Goal: Find contact information: Find contact information

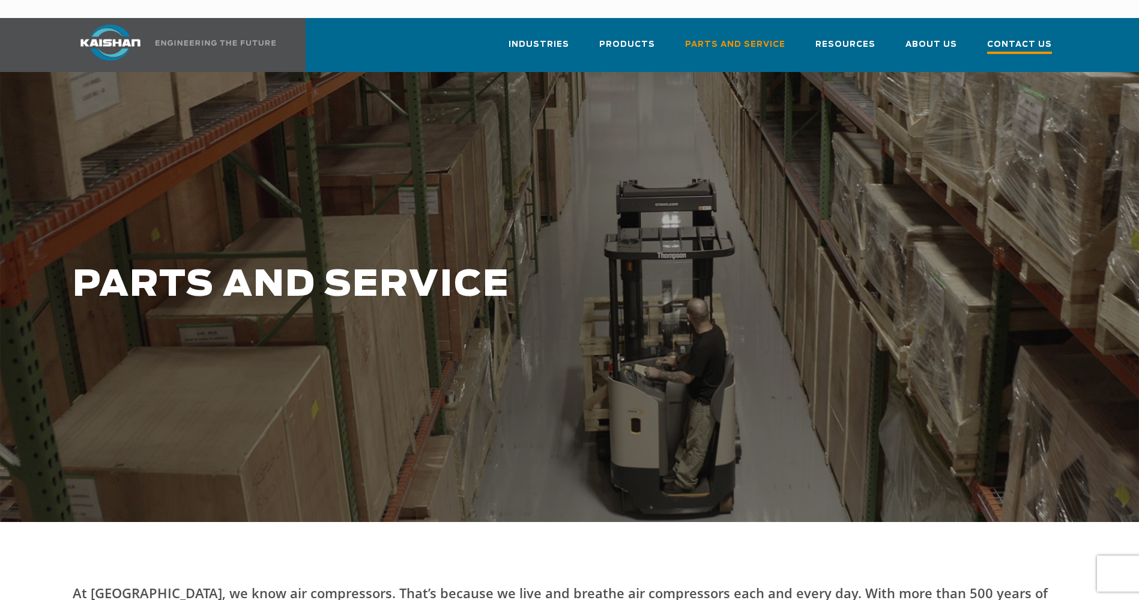
click at [1025, 38] on span "Contact Us" at bounding box center [1019, 46] width 65 height 16
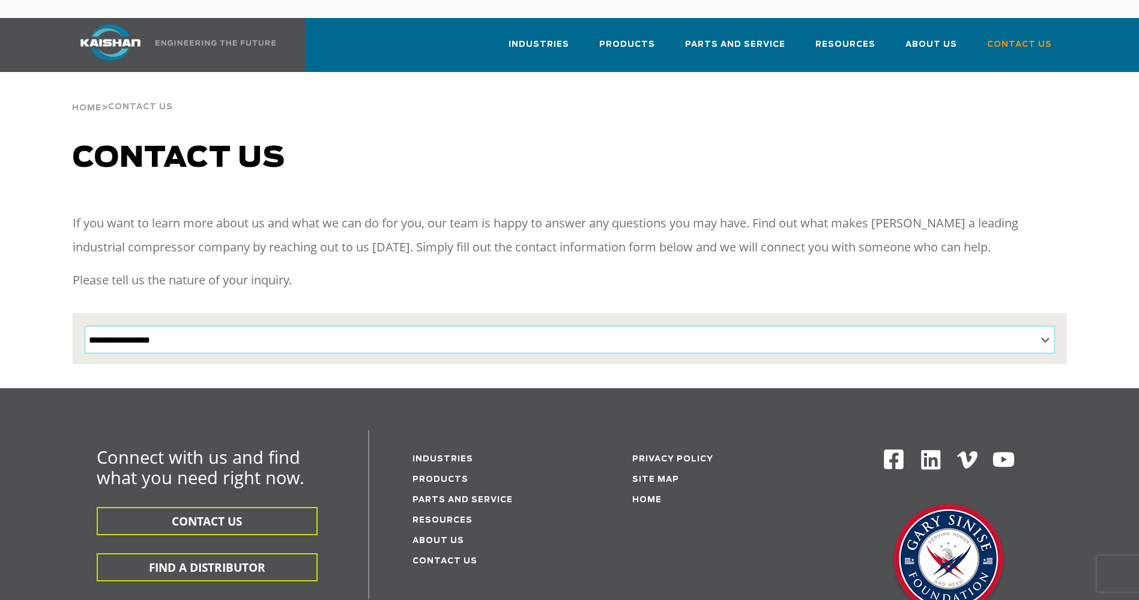
click at [1047, 326] on select "**********" at bounding box center [570, 340] width 970 height 28
click at [904, 144] on h1 "Contact us" at bounding box center [570, 159] width 994 height 34
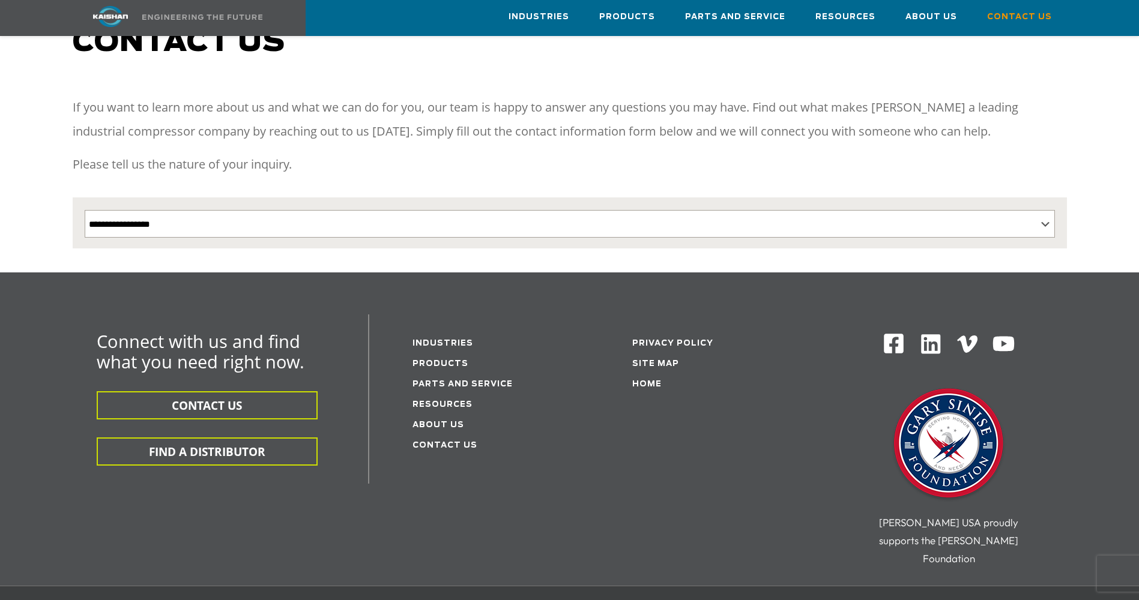
scroll to position [120, 0]
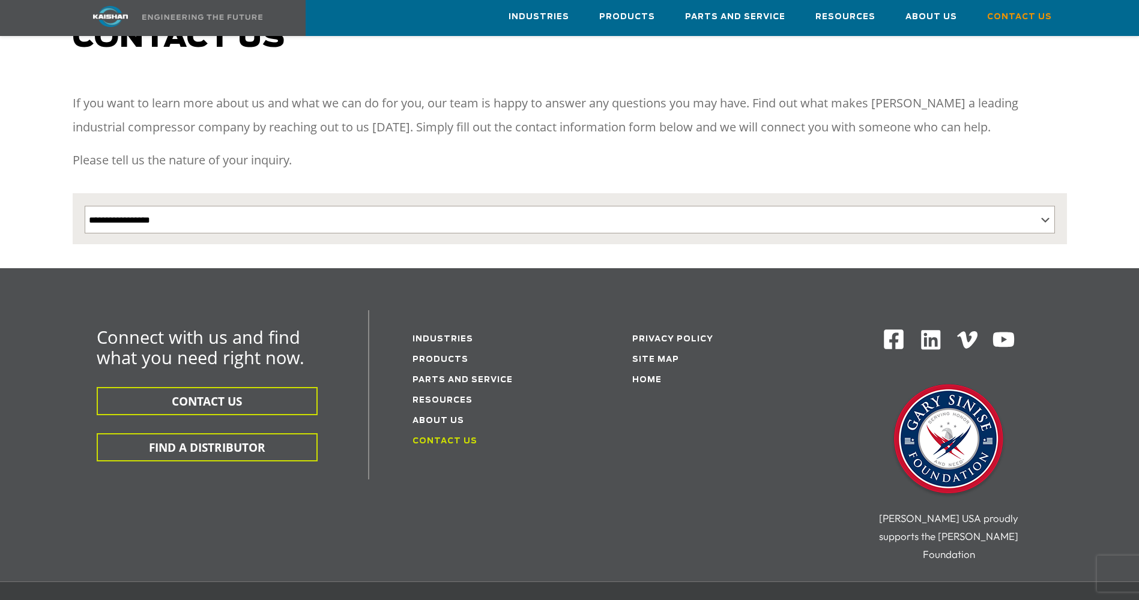
click at [463, 438] on link "Contact Us" at bounding box center [444, 442] width 65 height 8
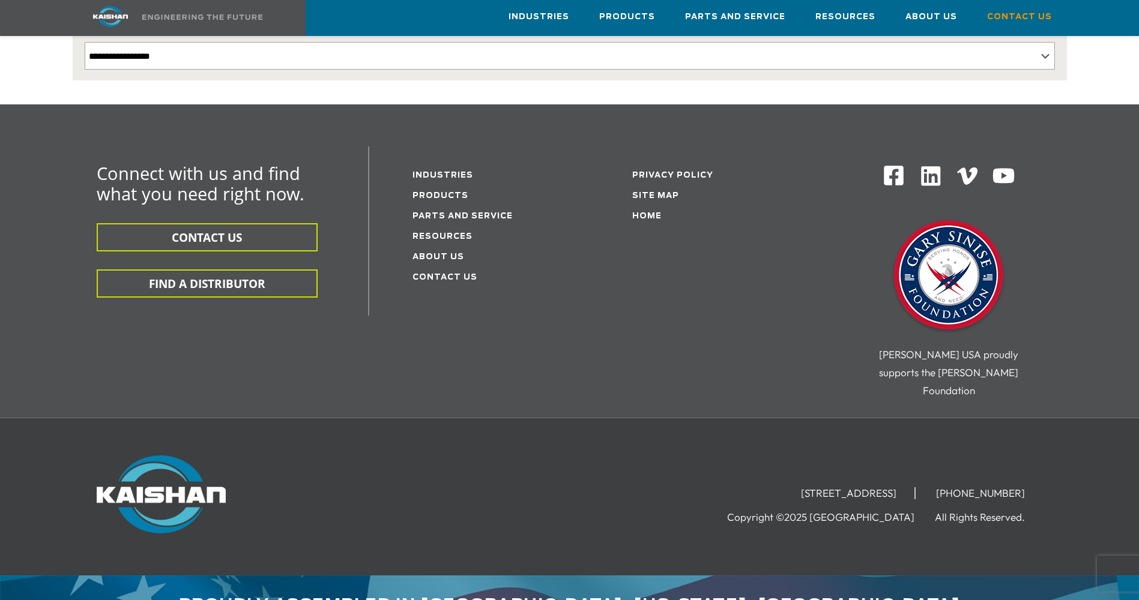
scroll to position [286, 0]
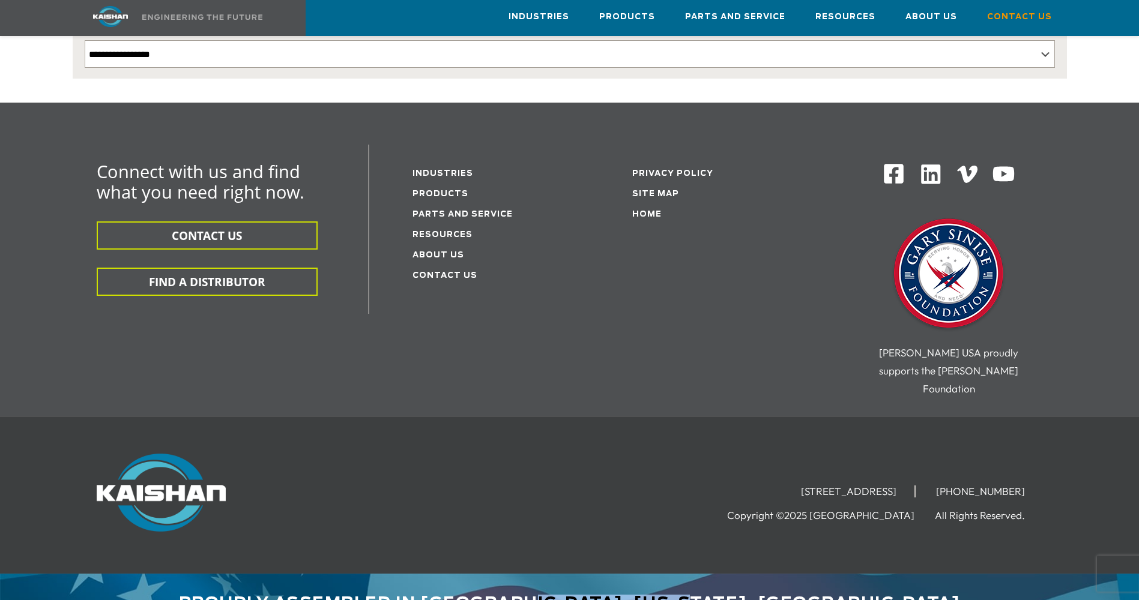
drag, startPoint x: 756, startPoint y: 564, endPoint x: 575, endPoint y: 575, distance: 181.6
click at [575, 575] on div "Proudly assembled in [GEOGRAPHIC_DATA], [US_STATE], [GEOGRAPHIC_DATA]" at bounding box center [570, 593] width 994 height 39
copy div "Loxley, Alabama"
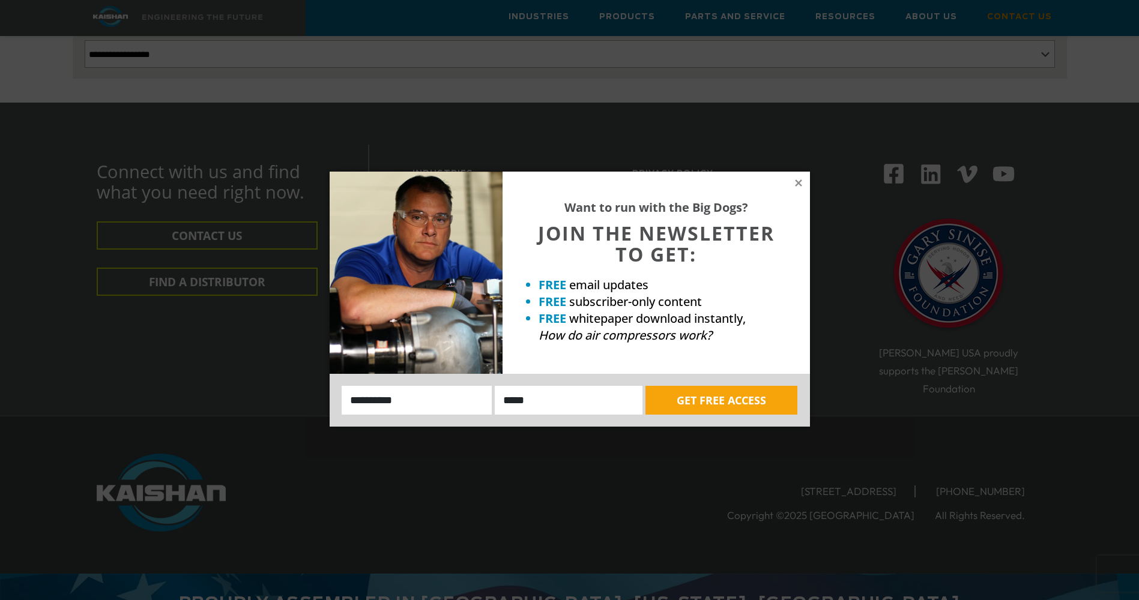
click at [803, 180] on div "Want to run with the Big Dogs? JOIN THE NEWSLETTER TO GET: FREE email updates F…" at bounding box center [570, 299] width 480 height 255
click at [799, 181] on icon at bounding box center [798, 182] width 7 height 7
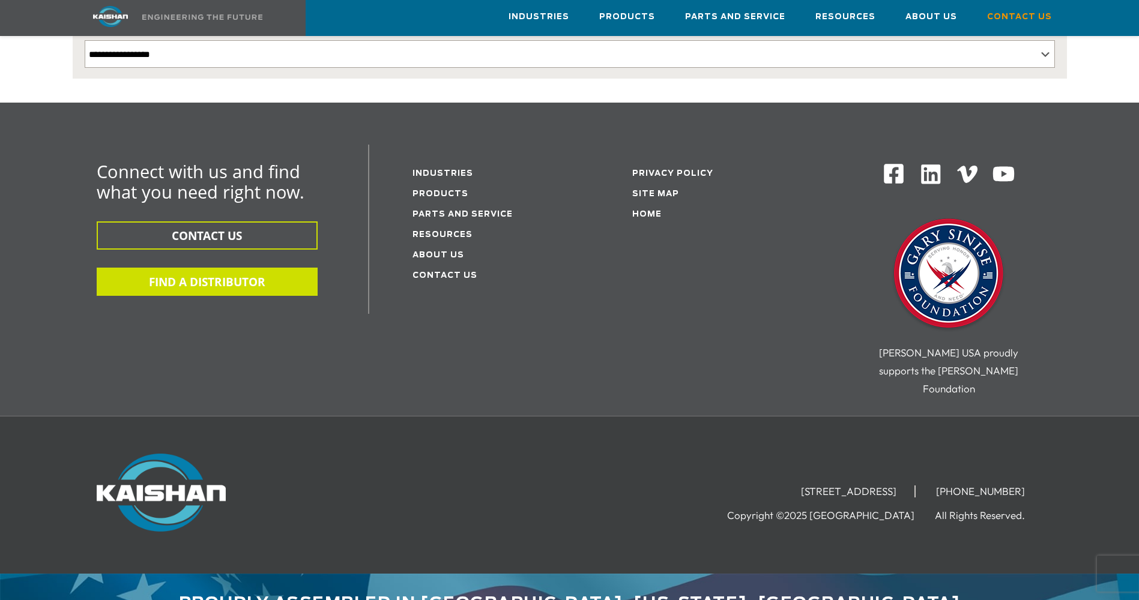
click at [270, 268] on button "FIND A DISTRIBUTOR" at bounding box center [207, 282] width 221 height 28
